Goal: Find contact information: Find contact information

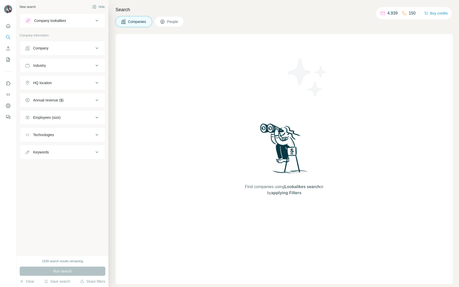
click at [59, 50] on div "Company" at bounding box center [59, 48] width 69 height 5
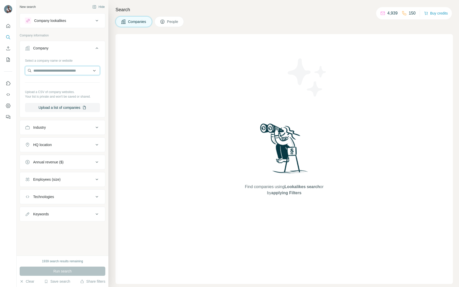
click at [70, 67] on input "text" at bounding box center [62, 70] width 75 height 9
paste input "********"
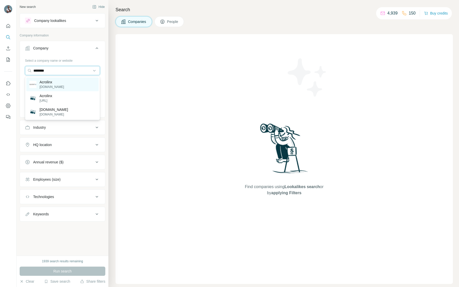
type input "********"
click at [49, 85] on p "[DOMAIN_NAME]" at bounding box center [52, 87] width 24 height 5
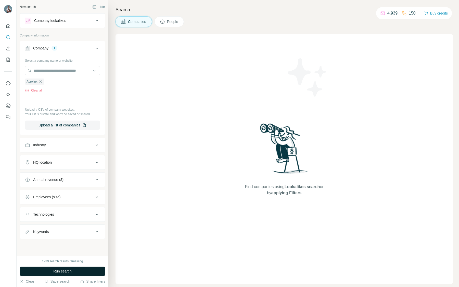
click at [82, 273] on button "Run search" at bounding box center [63, 271] width 86 height 9
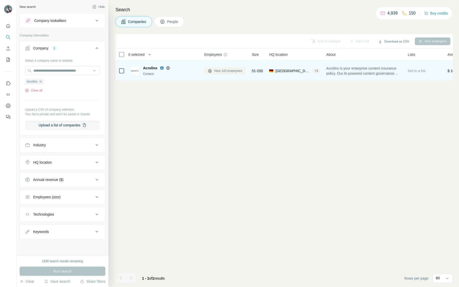
click at [227, 68] on button "View 143 employees" at bounding box center [225, 71] width 42 height 8
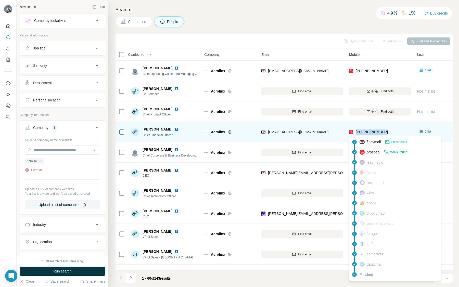
drag, startPoint x: 398, startPoint y: 132, endPoint x: 356, endPoint y: 132, distance: 42.8
click at [356, 132] on div "[PHONE_NUMBER]" at bounding box center [380, 132] width 62 height 14
copy span "[PHONE_NUMBER]"
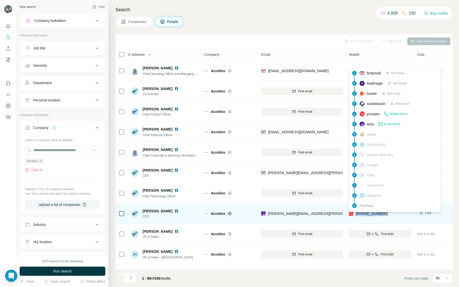
drag, startPoint x: 401, startPoint y: 213, endPoint x: 356, endPoint y: 214, distance: 44.1
click at [356, 214] on div "[PHONE_NUMBER]" at bounding box center [380, 214] width 62 height 14
copy span "[PHONE_NUMBER]"
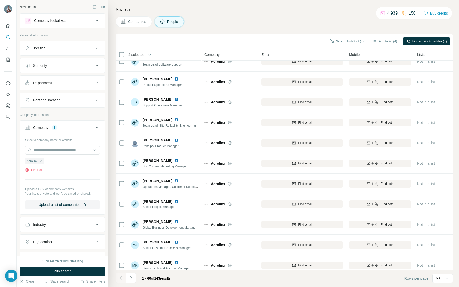
scroll to position [1015, 0]
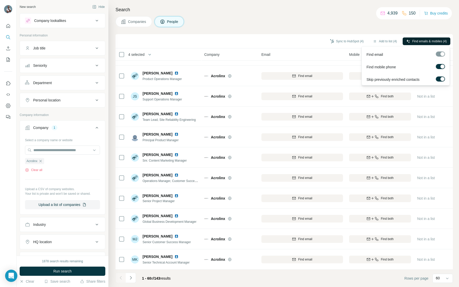
click at [429, 44] on button "Find emails & mobiles (4)" at bounding box center [427, 41] width 48 height 8
